Goal: Contribute content: Add original content to the website for others to see

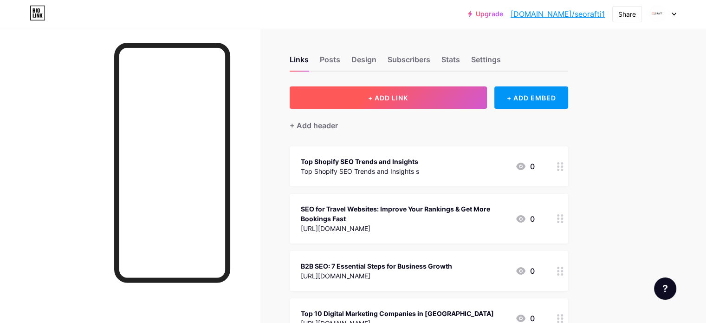
click at [408, 96] on span "+ ADD LINK" at bounding box center [388, 98] width 40 height 8
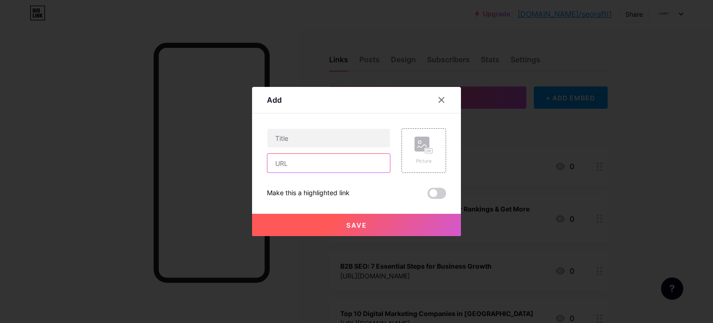
click at [301, 162] on input "text" at bounding box center [328, 163] width 123 height 19
paste input "[URL][DOMAIN_NAME]"
type input "[URL][DOMAIN_NAME]"
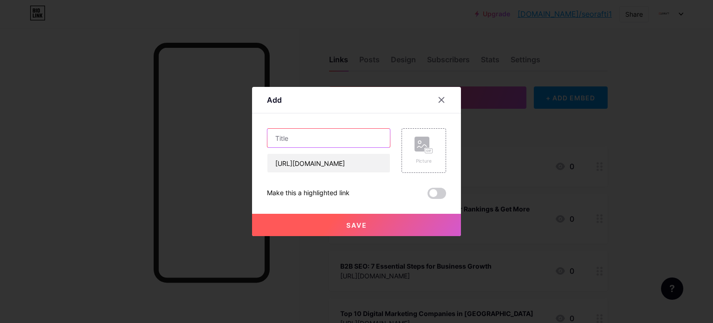
click at [292, 138] on input "text" at bounding box center [328, 138] width 123 height 19
paste input "SEO for Law Firms with Lawyer SEO Expert Strategies | Seoraft"
type input "SEO for Law Firms with Lawyer SEO Expert Strategies | Seoraft"
click at [423, 144] on rect at bounding box center [422, 143] width 15 height 15
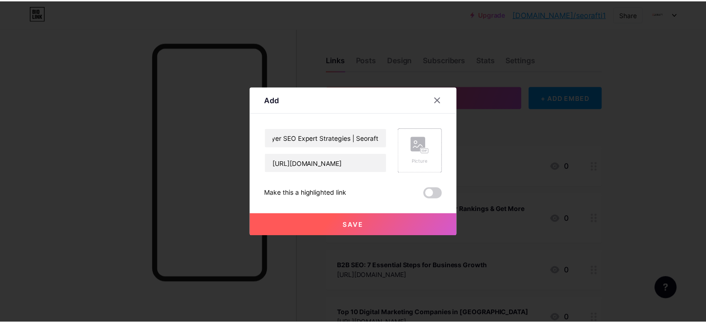
scroll to position [0, 0]
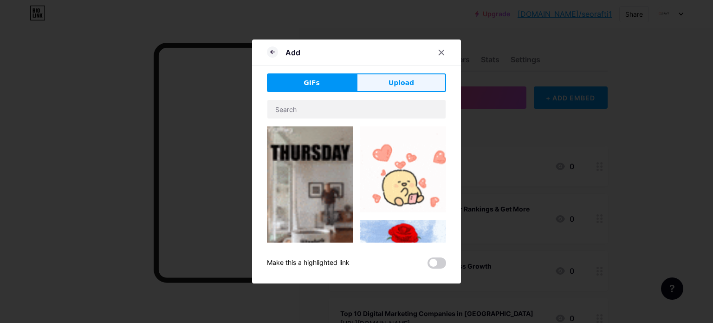
click at [396, 83] on span "Upload" at bounding box center [402, 83] width 26 height 10
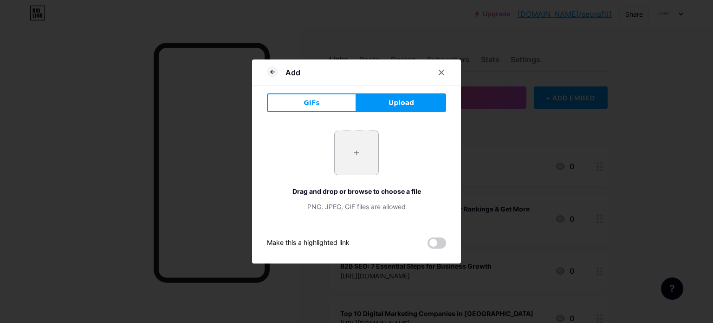
click at [357, 154] on input "file" at bounding box center [357, 153] width 44 height 44
type input "C:\fakepath\Neutral We Design your Dreams Instagram Post (356 x 342 px) (25).png"
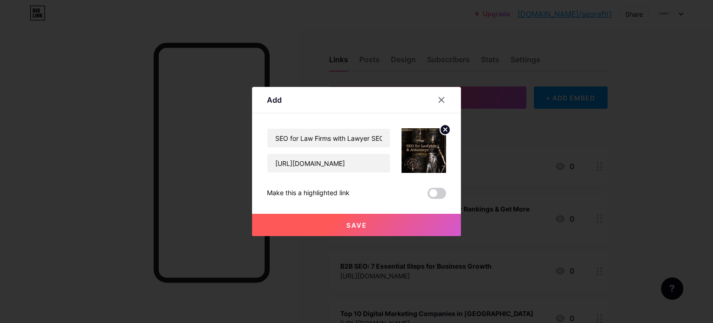
click at [442, 132] on circle at bounding box center [445, 129] width 10 height 10
click at [420, 150] on rect at bounding box center [422, 143] width 15 height 15
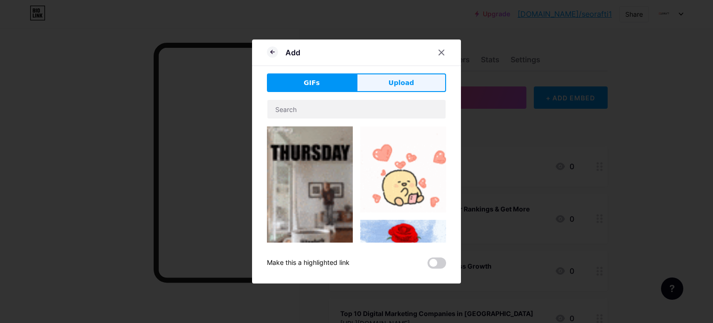
click at [405, 81] on span "Upload" at bounding box center [402, 83] width 26 height 10
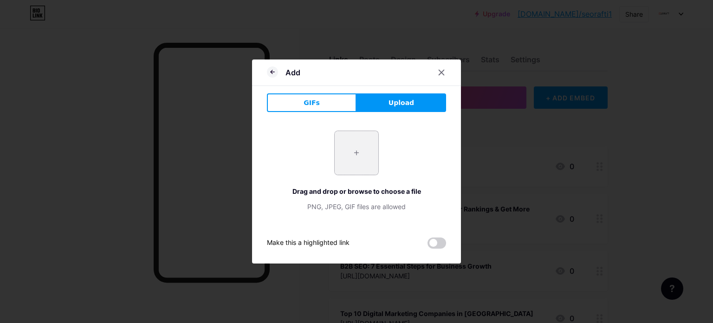
click at [363, 147] on input "file" at bounding box center [357, 153] width 44 height 44
type input "C:\fakepath\Neutral We Design your Dreams Instagram Post (356 x 342 px) (26).png"
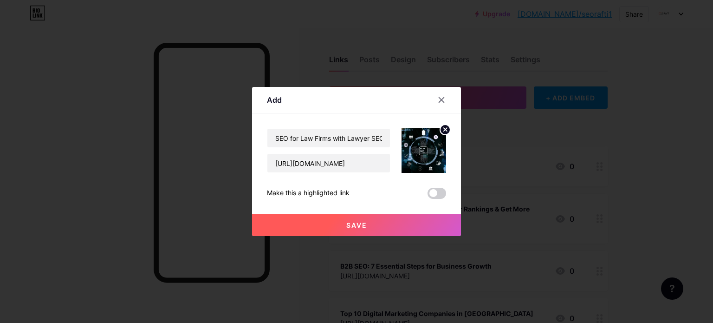
click at [444, 131] on icon at bounding box center [445, 129] width 3 height 3
click at [425, 149] on rect at bounding box center [428, 151] width 7 height 5
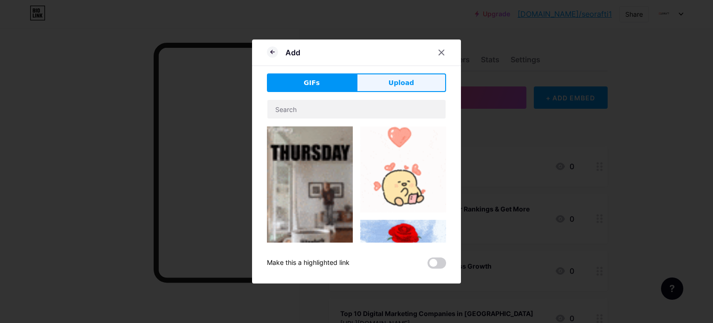
click at [410, 81] on span "Upload" at bounding box center [402, 83] width 26 height 10
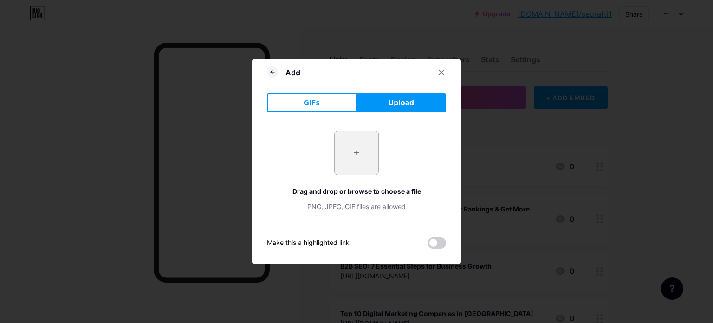
click at [360, 146] on input "file" at bounding box center [357, 153] width 44 height 44
type input "C:\fakepath\Neutral We Design your Dreams Instagram Post (356 x 342 px) (24).png"
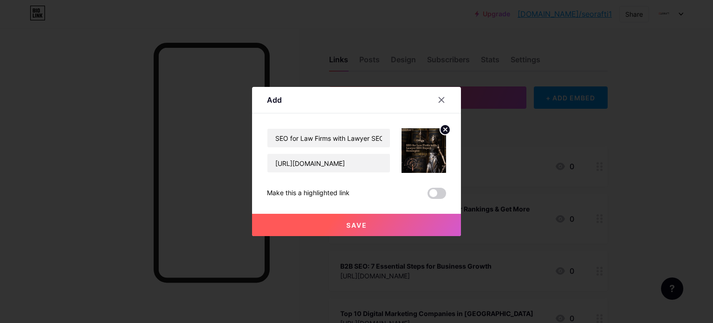
click at [369, 227] on button "Save" at bounding box center [356, 225] width 209 height 22
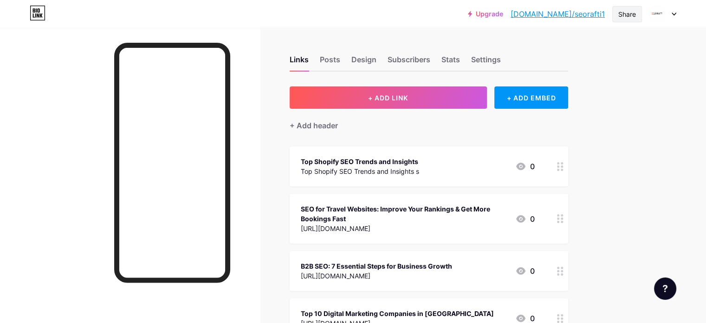
click at [628, 13] on div "Share" at bounding box center [627, 14] width 18 height 10
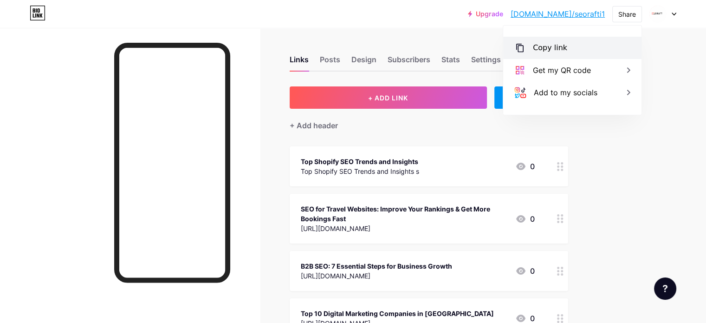
click at [546, 51] on div "Copy link" at bounding box center [550, 47] width 34 height 11
